Goal: Navigation & Orientation: Go to known website

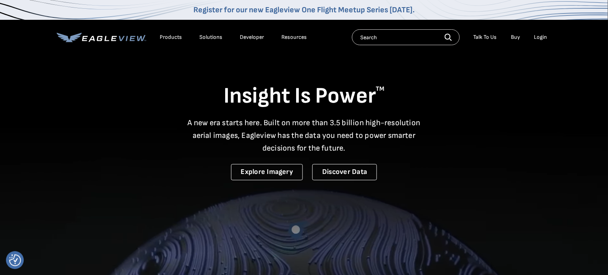
click at [541, 36] on div "Login" at bounding box center [541, 37] width 13 height 7
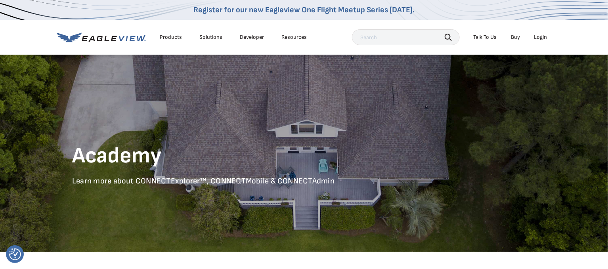
click at [543, 38] on div "Login" at bounding box center [541, 37] width 13 height 7
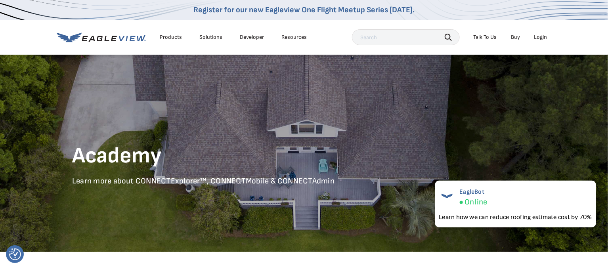
click at [127, 37] on icon at bounding box center [127, 38] width 2 height 5
